Goal: Task Accomplishment & Management: Manage account settings

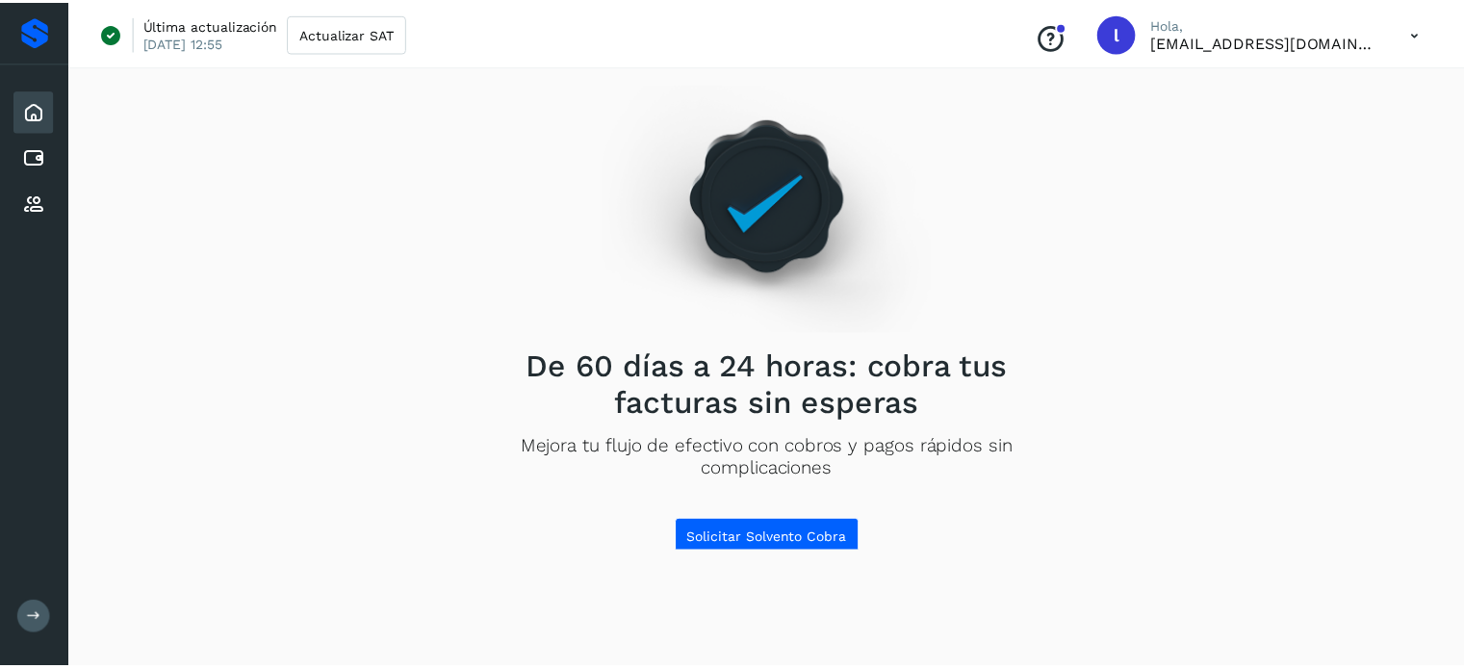
scroll to position [27, 0]
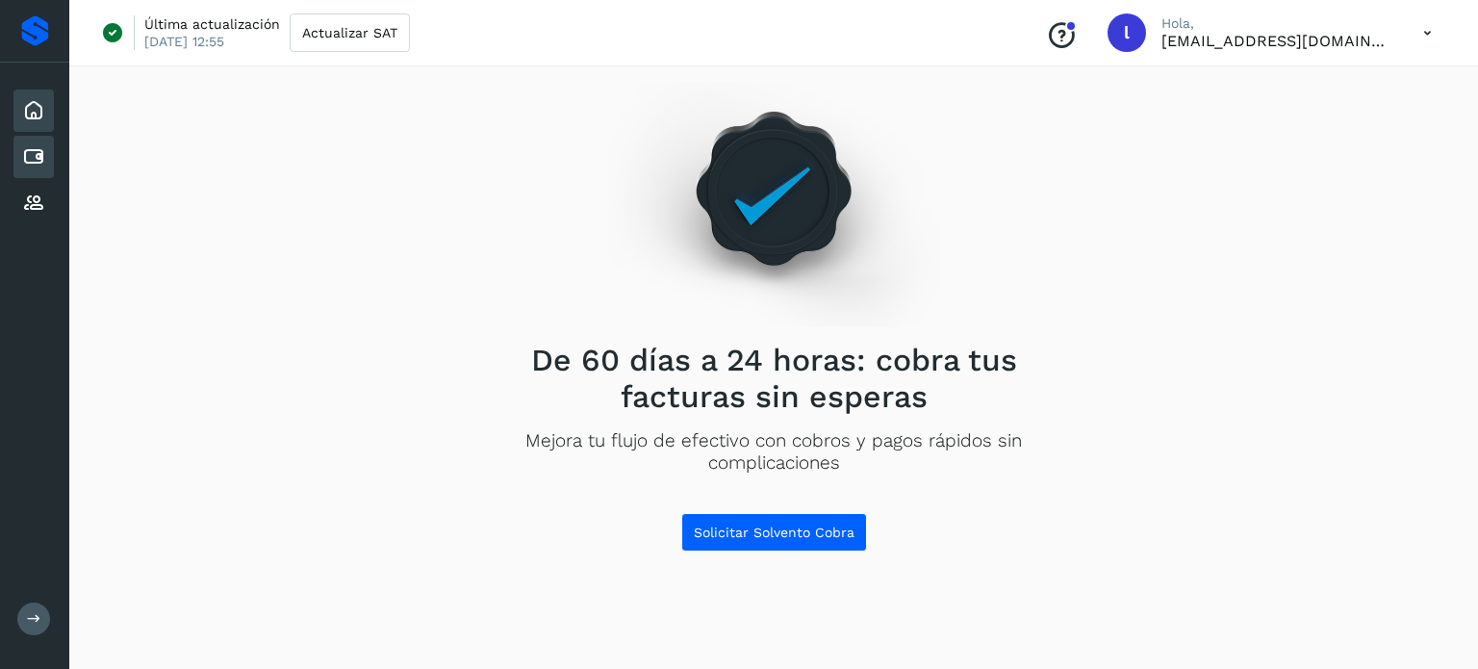
click at [35, 153] on icon at bounding box center [33, 156] width 23 height 23
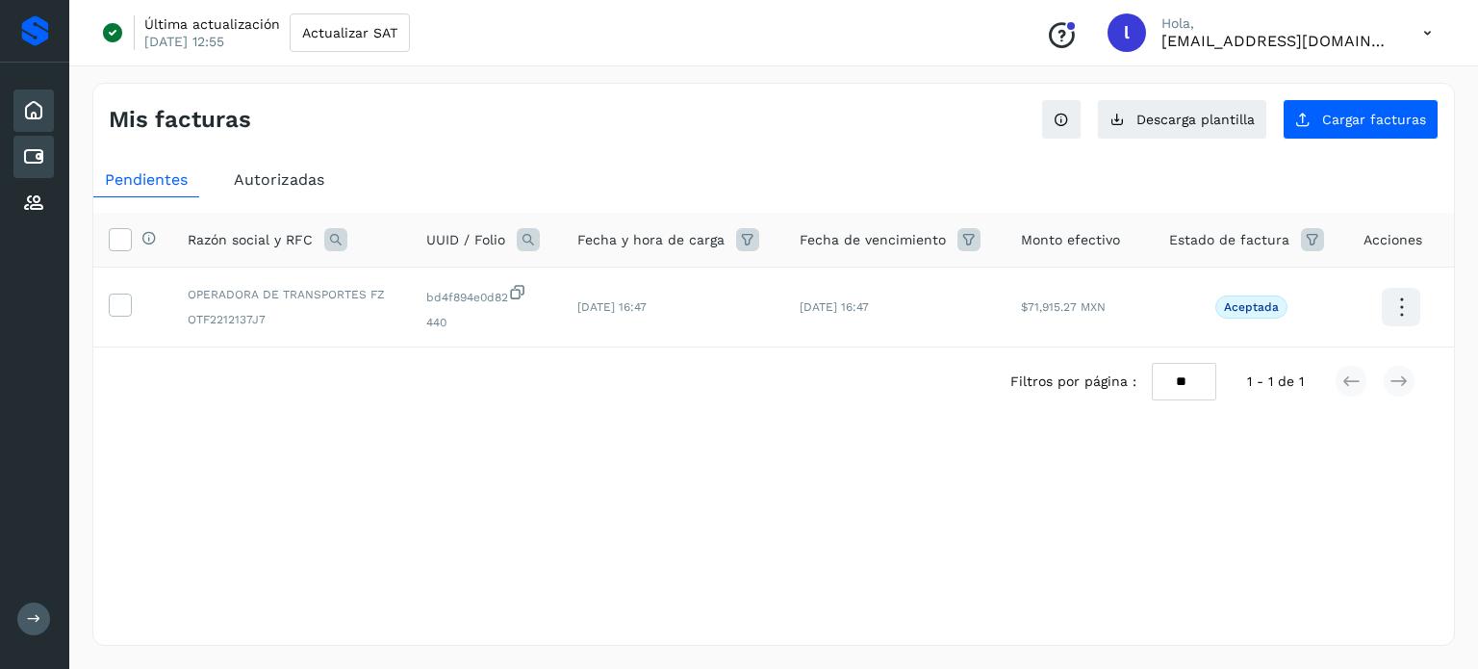
click at [31, 116] on icon at bounding box center [33, 110] width 23 height 23
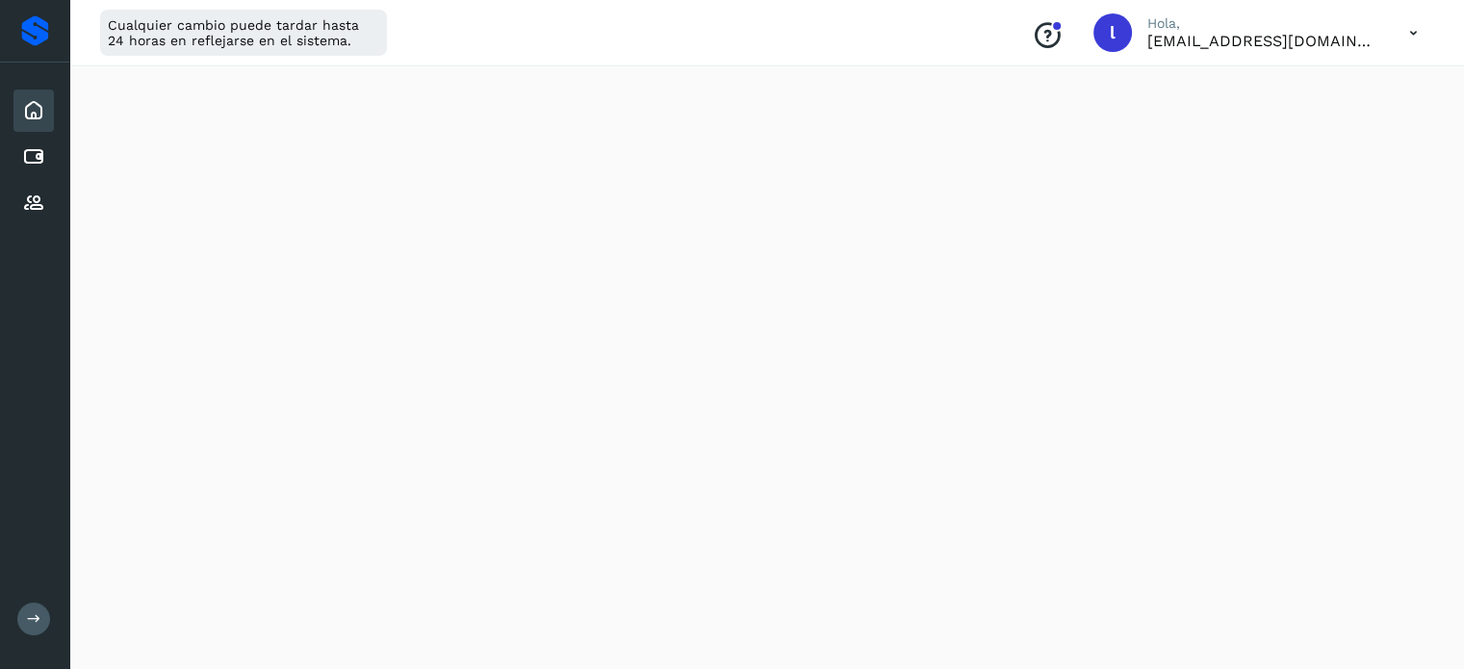
scroll to position [481, 0]
click at [1413, 30] on icon at bounding box center [1413, 32] width 39 height 39
click at [1304, 124] on div "Cerrar sesión" at bounding box center [1317, 124] width 229 height 37
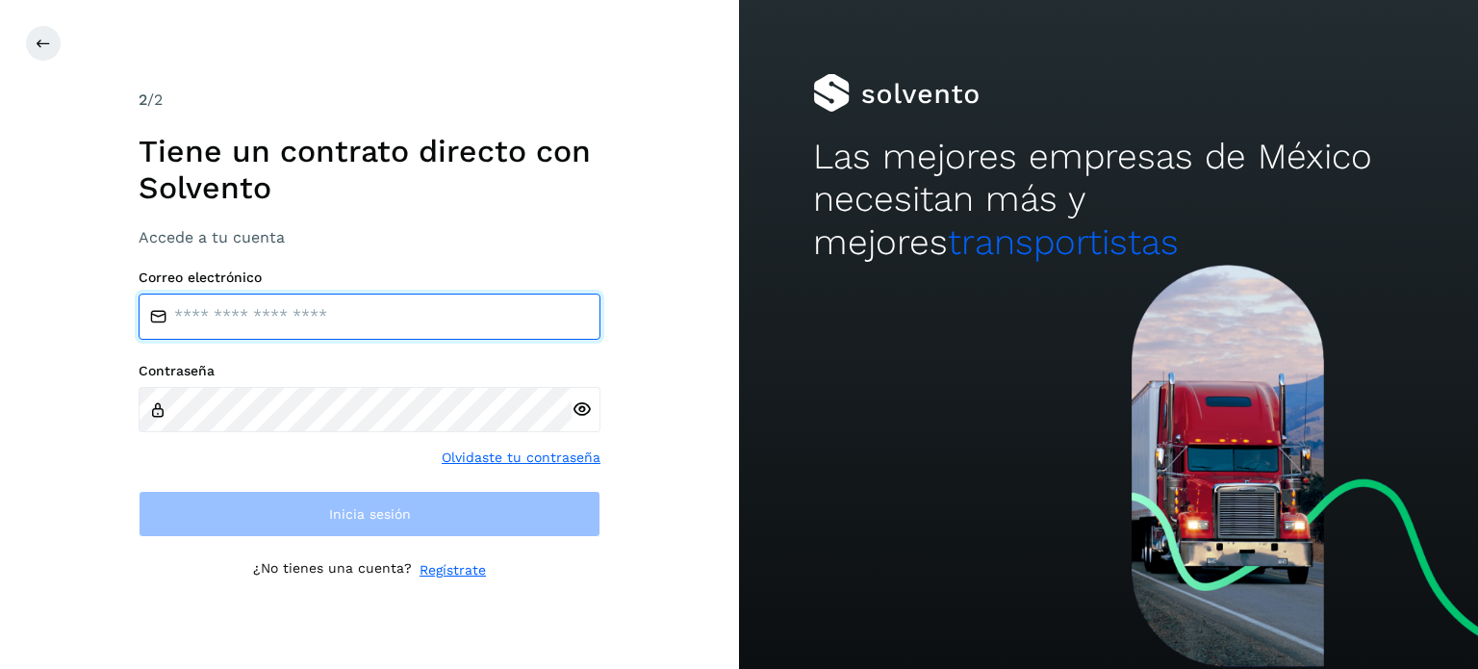
click at [369, 330] on input "email" at bounding box center [370, 317] width 462 height 46
type input "**********"
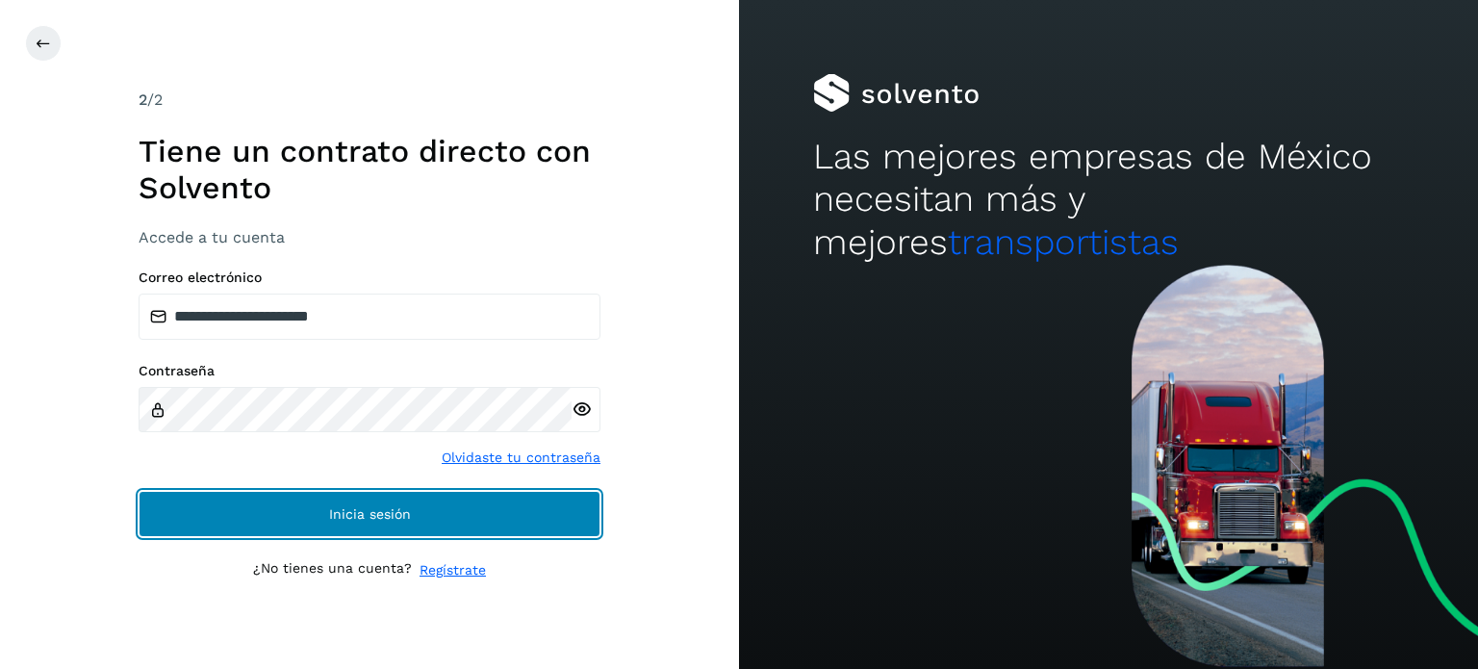
click at [294, 507] on button "Inicia sesión" at bounding box center [370, 514] width 462 height 46
